Goal: Transaction & Acquisition: Purchase product/service

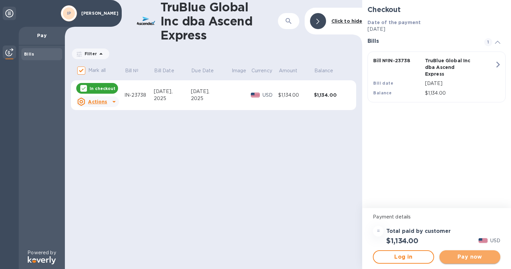
click at [459, 260] on span "Pay now" at bounding box center [470, 257] width 50 height 8
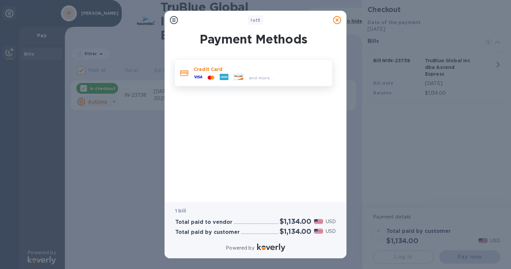
click at [256, 67] on p "Credit Card" at bounding box center [260, 69] width 133 height 7
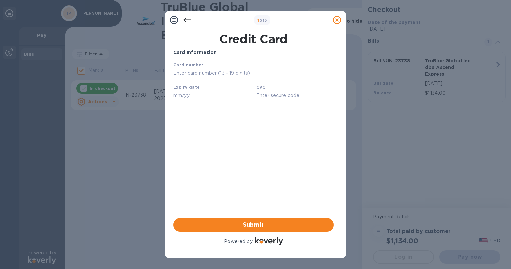
click at [197, 95] on input "text" at bounding box center [212, 95] width 78 height 10
click at [191, 77] on input "text" at bounding box center [253, 73] width 161 height 10
type input "[CREDIT_CARD_NUMBER]"
drag, startPoint x: 345, startPoint y: 173, endPoint x: 176, endPoint y: 97, distance: 185.9
click at [176, 97] on input "text" at bounding box center [212, 95] width 78 height 10
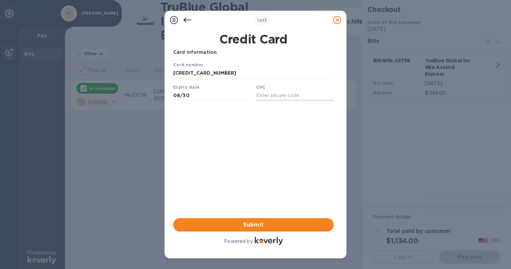
type input "08/30"
click at [258, 98] on input "text" at bounding box center [295, 95] width 78 height 10
type input "490"
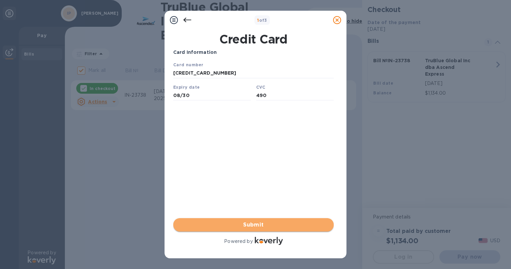
click at [248, 222] on span "Submit" at bounding box center [254, 225] width 150 height 8
click at [243, 224] on span "Submit" at bounding box center [254, 225] width 150 height 8
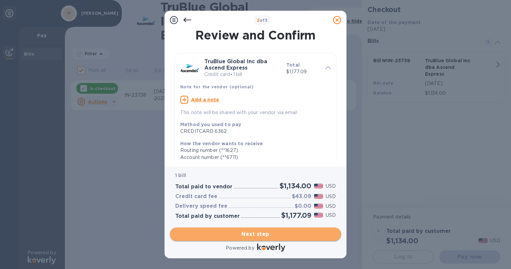
click at [280, 234] on span "Next step" at bounding box center [255, 234] width 161 height 8
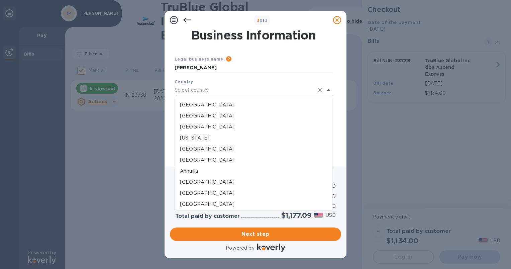
click at [257, 91] on input "text" at bounding box center [244, 90] width 139 height 10
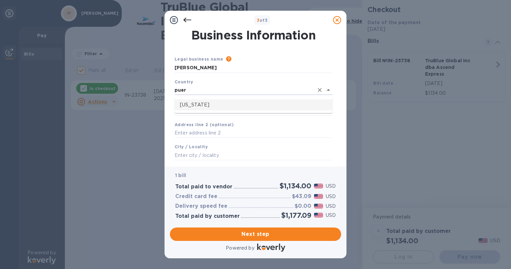
click at [215, 111] on ul "[US_STATE]" at bounding box center [254, 105] width 158 height 16
click at [209, 102] on p "[US_STATE]" at bounding box center [253, 104] width 147 height 7
type input "[US_STATE]"
click at [194, 109] on input "Business address" at bounding box center [254, 109] width 158 height 10
click at [211, 107] on input "HC box 7899" at bounding box center [254, 109] width 158 height 10
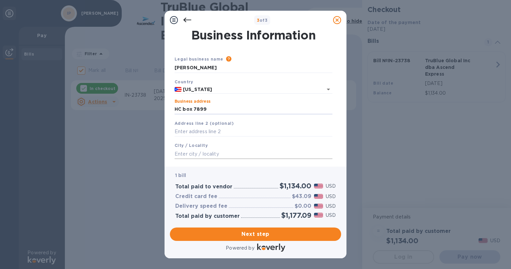
type input "HC box 7899"
click at [189, 152] on input "text" at bounding box center [254, 154] width 158 height 10
type input "v"
type input "c"
type input "Canovanas"
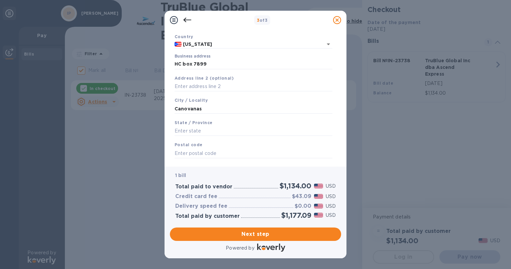
scroll to position [59, 0]
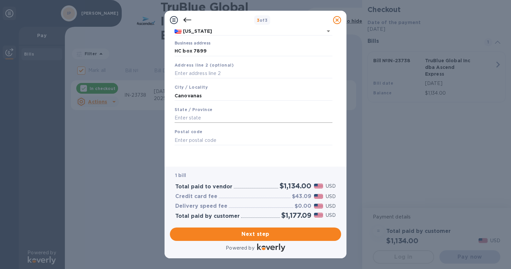
click at [206, 116] on input "text" at bounding box center [254, 118] width 158 height 10
type input "PR"
click at [187, 139] on input "text" at bounding box center [254, 140] width 158 height 10
type input "00729"
click at [246, 230] on span "Next step" at bounding box center [255, 234] width 161 height 8
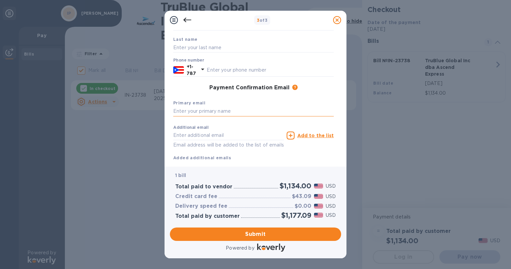
click at [217, 111] on input "text" at bounding box center [253, 111] width 161 height 10
type input "[EMAIL_ADDRESS][DOMAIN_NAME]"
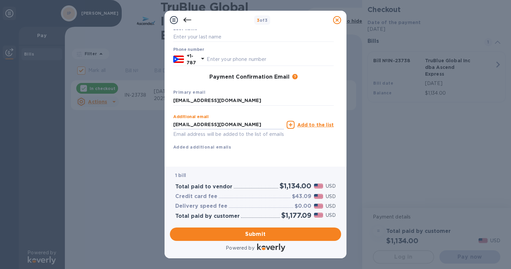
drag, startPoint x: 260, startPoint y: 117, endPoint x: 114, endPoint y: 125, distance: 146.1
click at [114, 125] on div "3 of 3 Payment Contact Information First name Last name Phone number +1-787 Pay…" at bounding box center [255, 134] width 511 height 269
type input "[DOMAIN_NAME][EMAIL_ADDRESS][DOMAIN_NAME]"
click at [166, 161] on div "Payment Contact Information First name Last name Phone number +1-787 Payment Co…" at bounding box center [256, 97] width 182 height 137
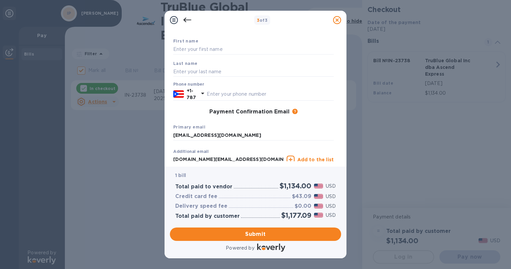
scroll to position [13, 0]
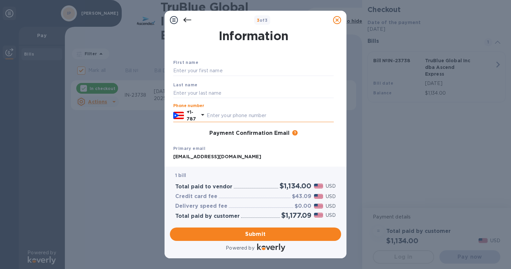
click at [219, 113] on input "text" at bounding box center [270, 115] width 127 height 10
type input "5135907"
click at [194, 132] on div "Payment Confirmation Email The added email addresses will be used to send the p…" at bounding box center [253, 133] width 161 height 7
click at [213, 71] on input "text" at bounding box center [253, 71] width 161 height 10
click at [179, 95] on input "text" at bounding box center [253, 93] width 161 height 10
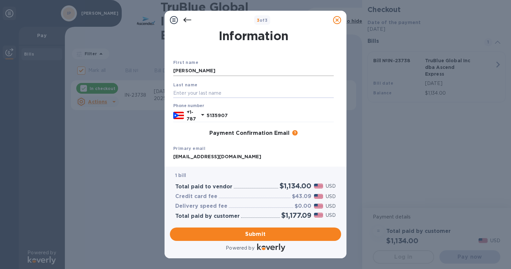
click at [177, 72] on input "[PERSON_NAME]" at bounding box center [253, 71] width 161 height 10
type input "[PERSON_NAME]"
click at [176, 94] on input "text" at bounding box center [253, 93] width 161 height 10
click at [59, 176] on div "3 of 3 Payment Contact Information First name [PERSON_NAME] Last name [PERSON_N…" at bounding box center [255, 134] width 511 height 269
click at [210, 92] on input "[PERSON_NAME]" at bounding box center [253, 93] width 161 height 10
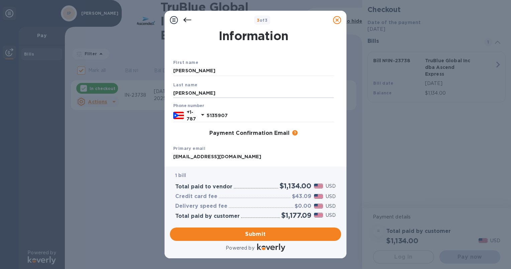
type input "[PERSON_NAME]"
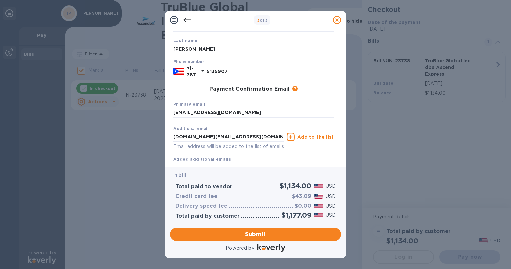
scroll to position [78, 0]
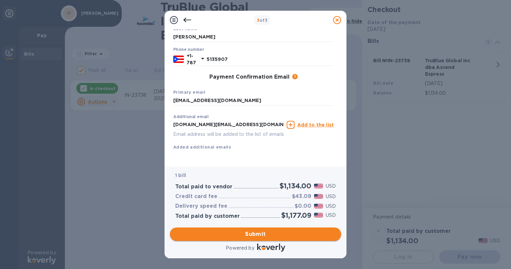
click at [256, 233] on span "Submit" at bounding box center [255, 234] width 161 height 8
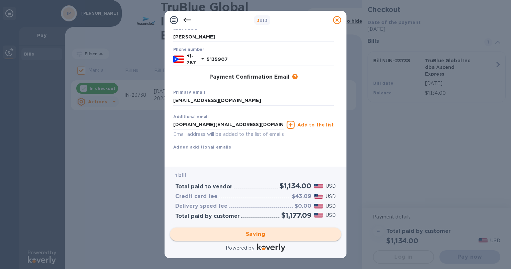
checkbox input "false"
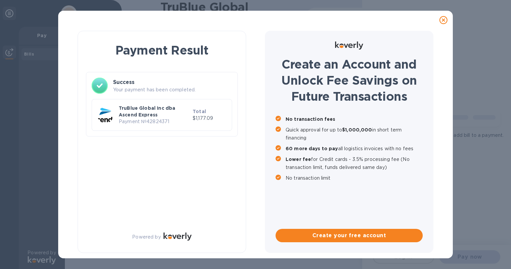
scroll to position [0, 0]
drag, startPoint x: 119, startPoint y: 120, endPoint x: 174, endPoint y: 120, distance: 54.9
click at [174, 120] on p "Payment № 42824371" at bounding box center [154, 121] width 71 height 7
copy p "Payment № 42824371"
